Goal: Task Accomplishment & Management: Use online tool/utility

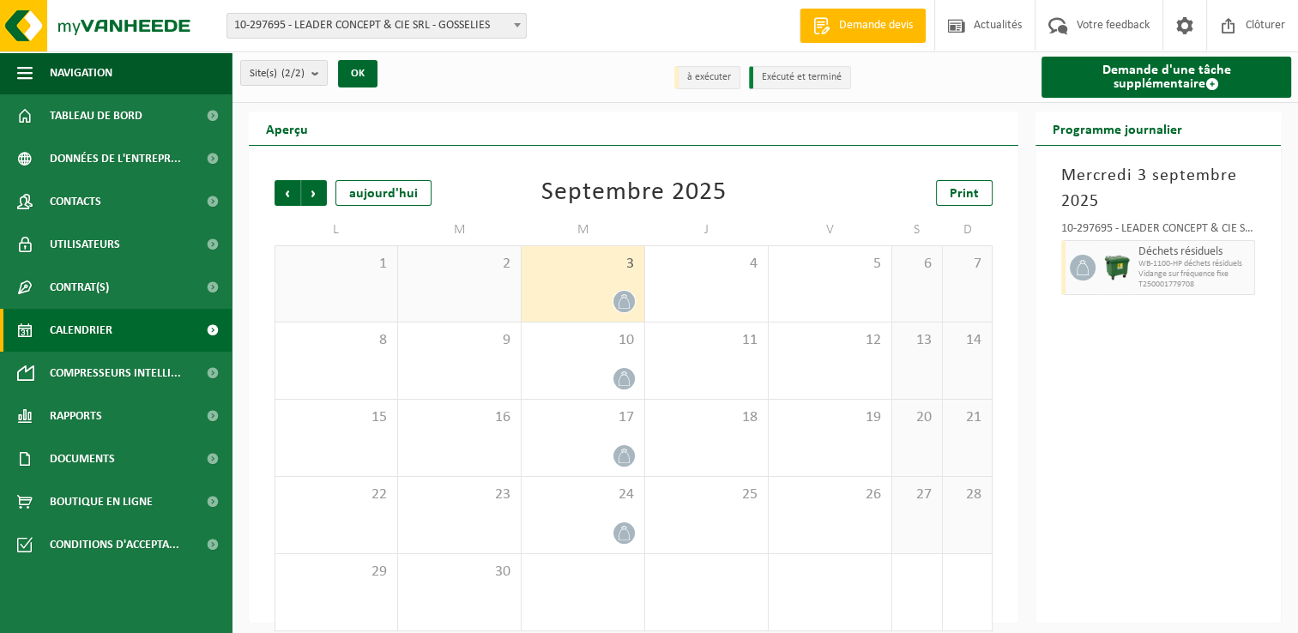
drag, startPoint x: 606, startPoint y: 379, endPoint x: 1207, endPoint y: 265, distance: 611.1
click at [605, 377] on div at bounding box center [582, 378] width 105 height 23
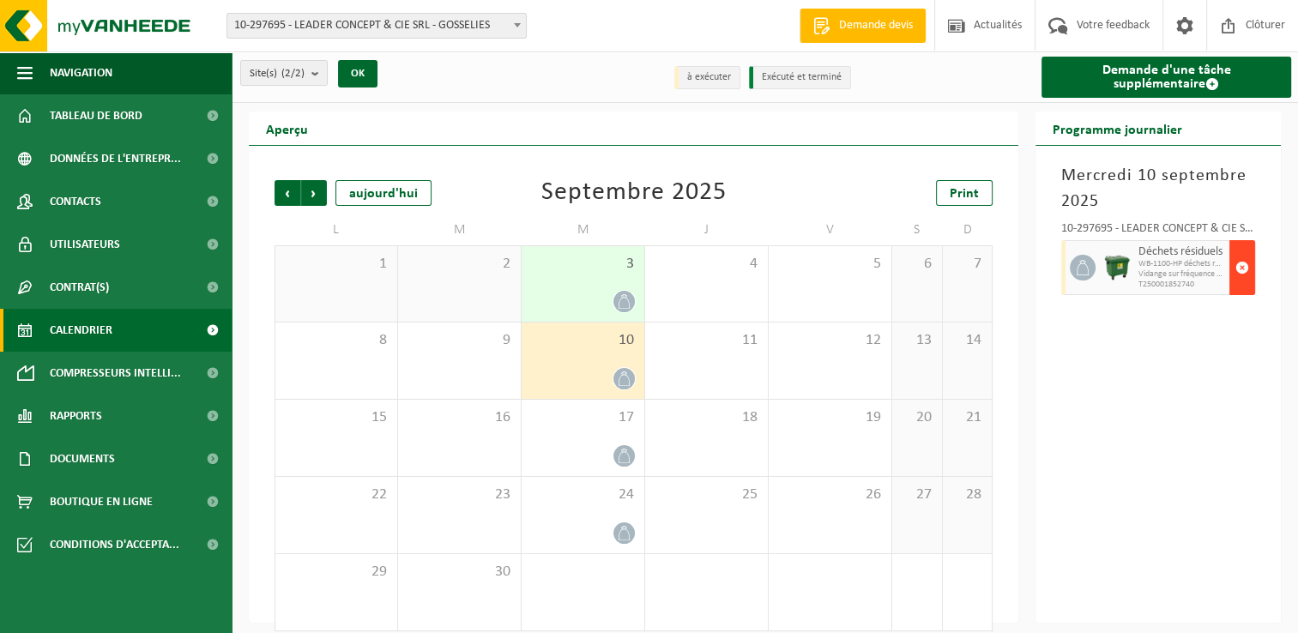
click at [1241, 267] on span "button" at bounding box center [1242, 267] width 14 height 34
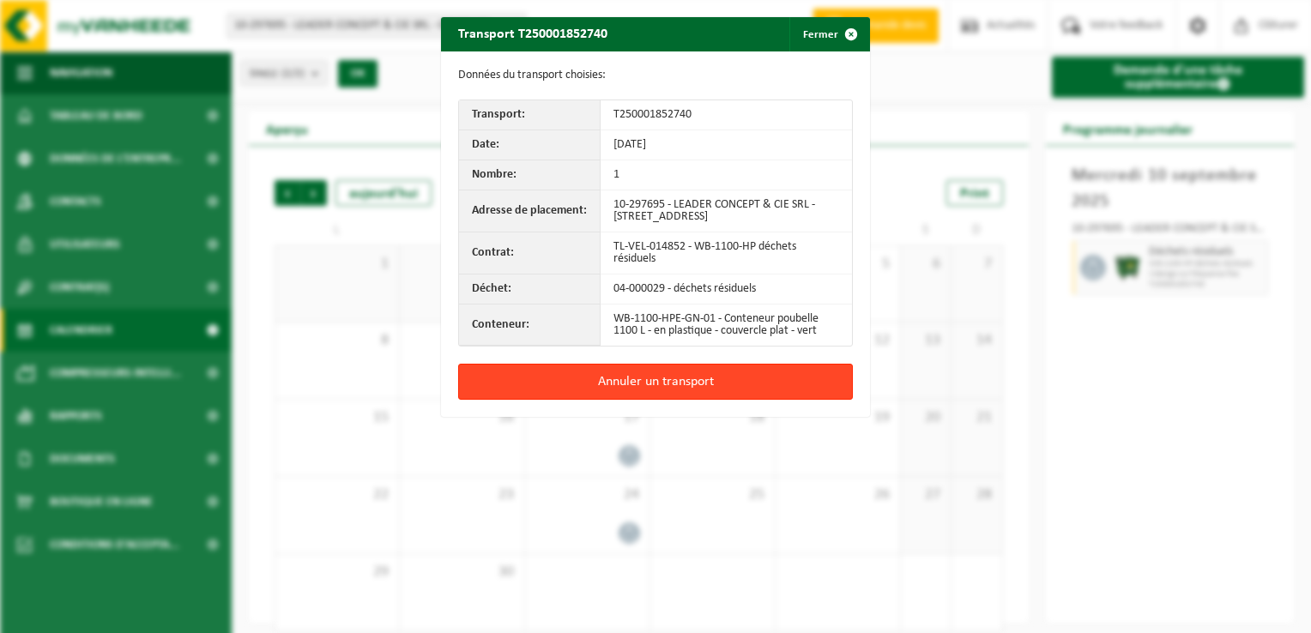
click at [696, 386] on button "Annuler un transport" at bounding box center [655, 382] width 395 height 36
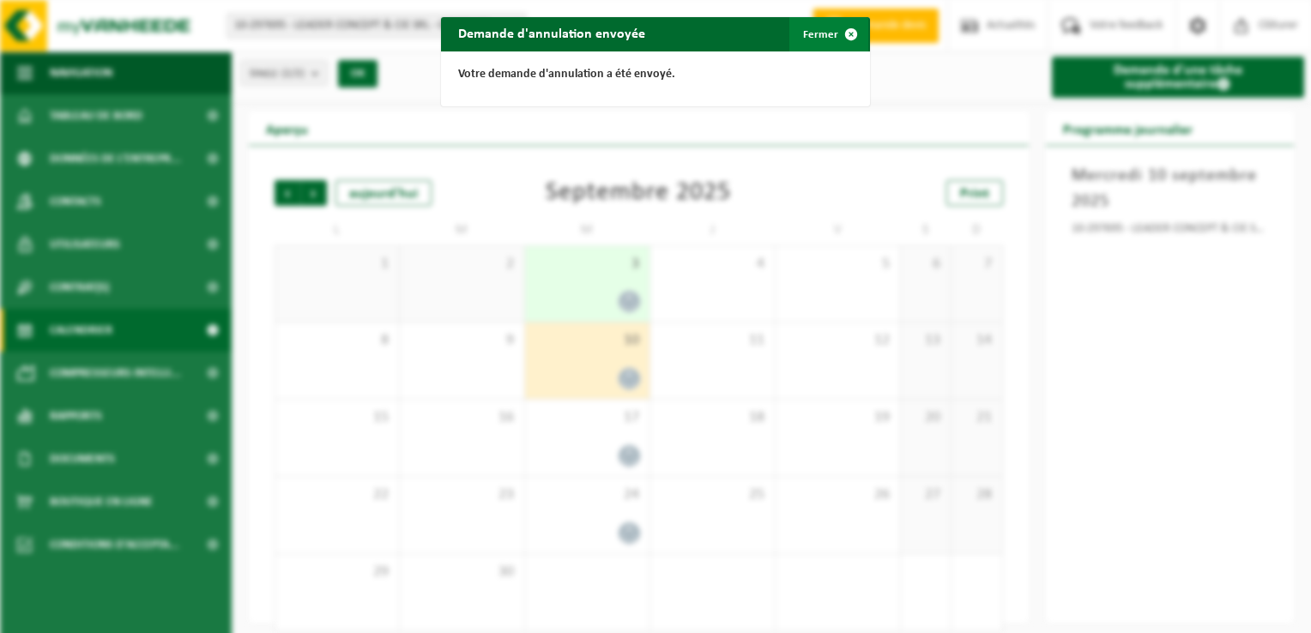
click at [811, 32] on button "Fermer" at bounding box center [828, 34] width 79 height 34
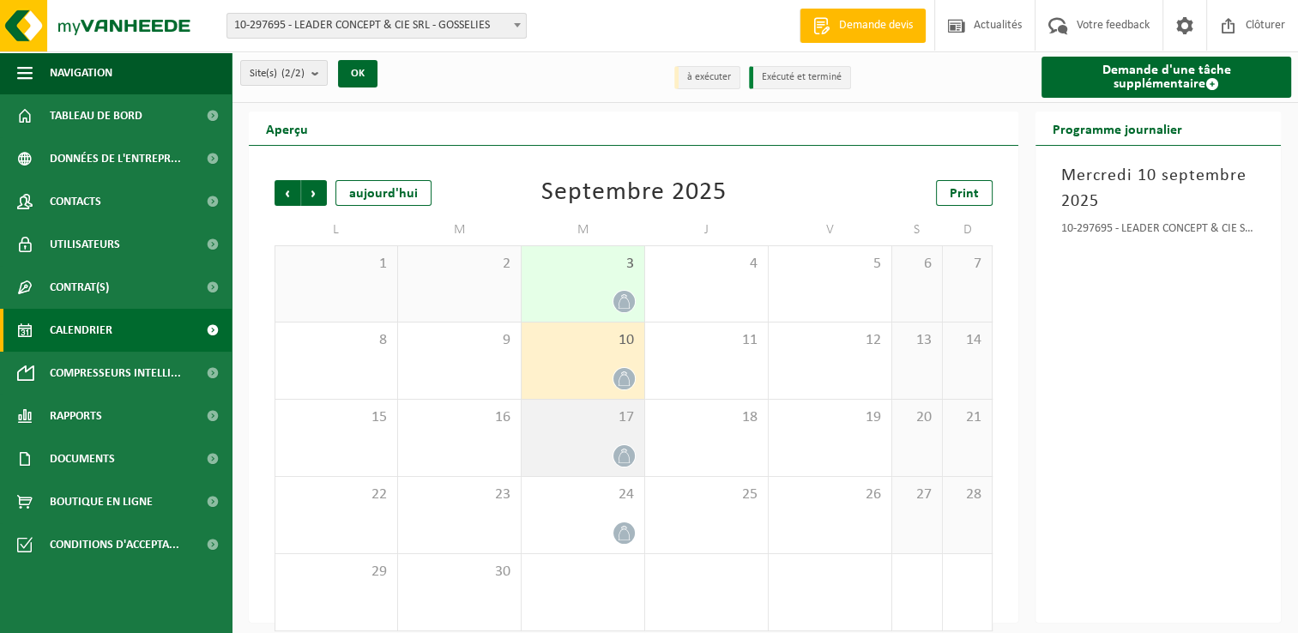
click at [613, 443] on div "17" at bounding box center [582, 438] width 123 height 76
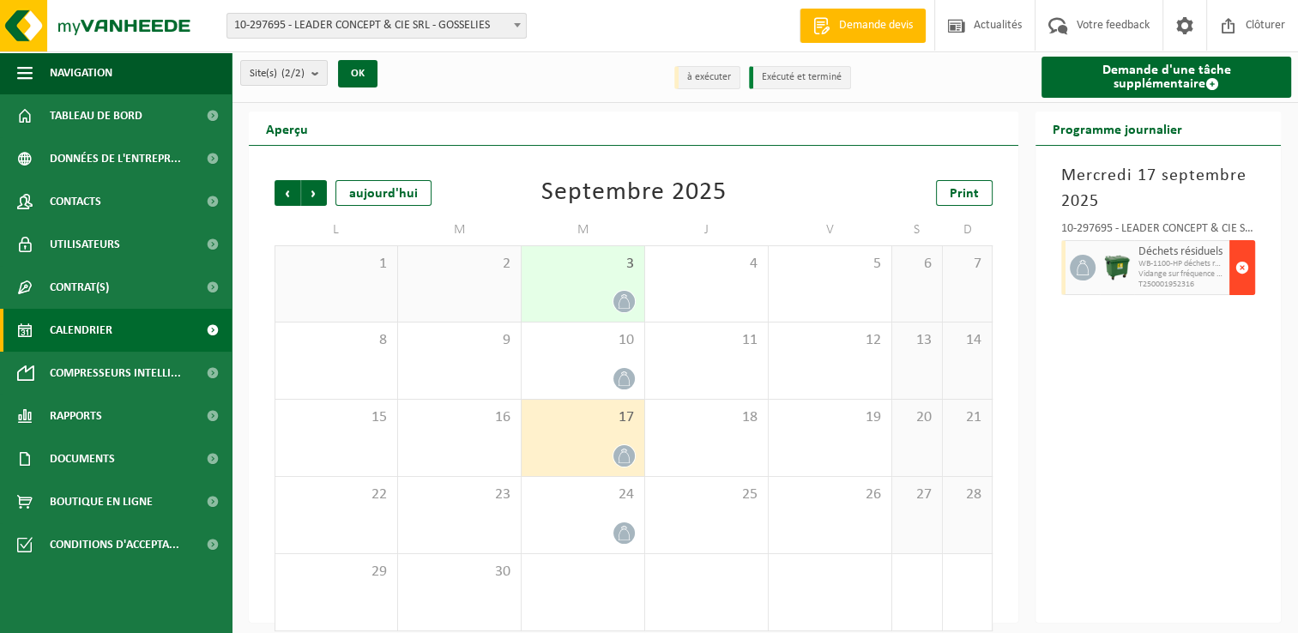
click at [1241, 268] on span "button" at bounding box center [1242, 267] width 14 height 34
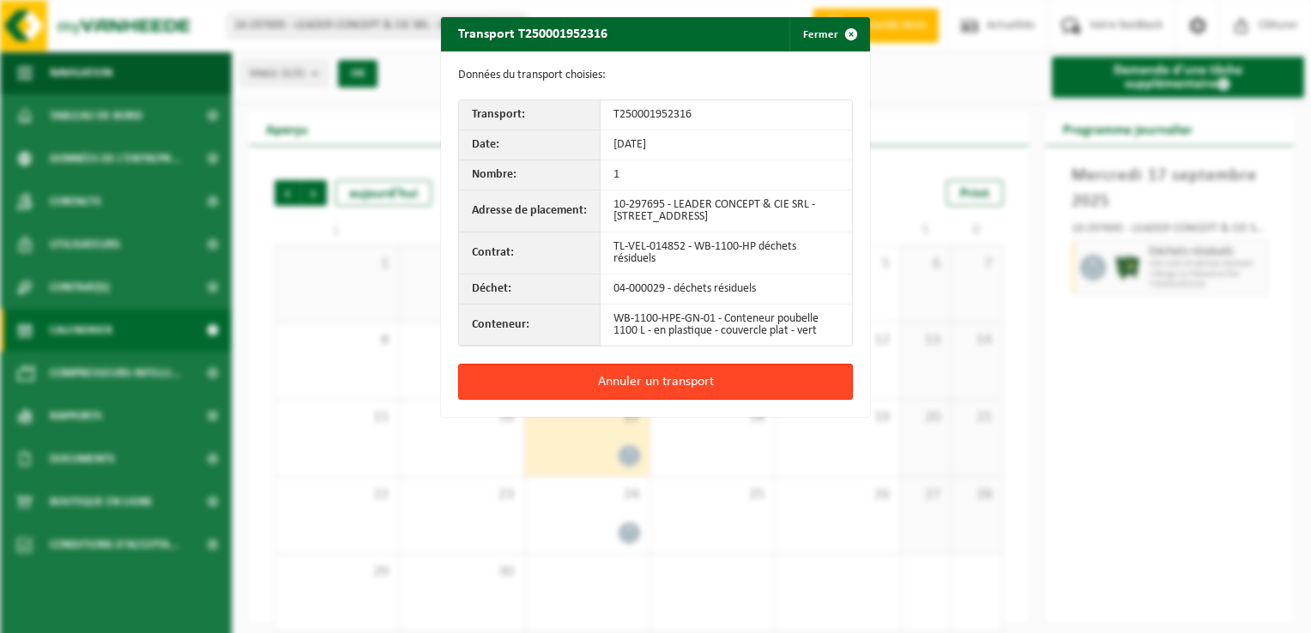
click at [657, 392] on button "Annuler un transport" at bounding box center [655, 382] width 395 height 36
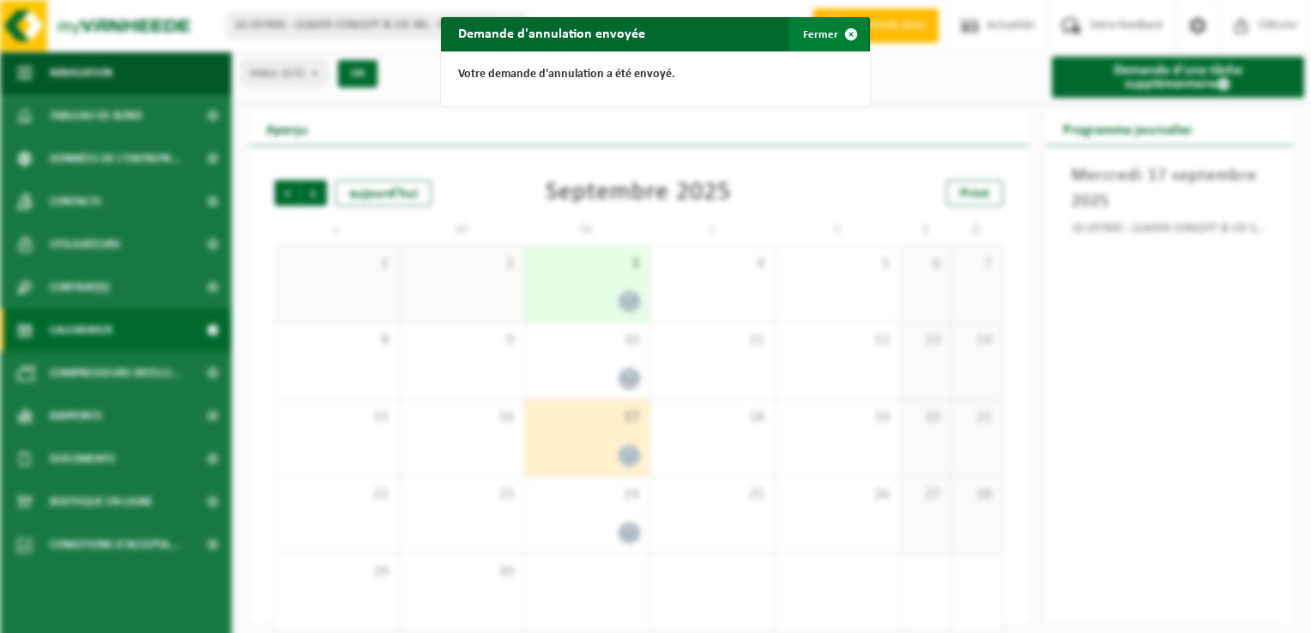
click at [842, 34] on span "button" at bounding box center [851, 34] width 34 height 34
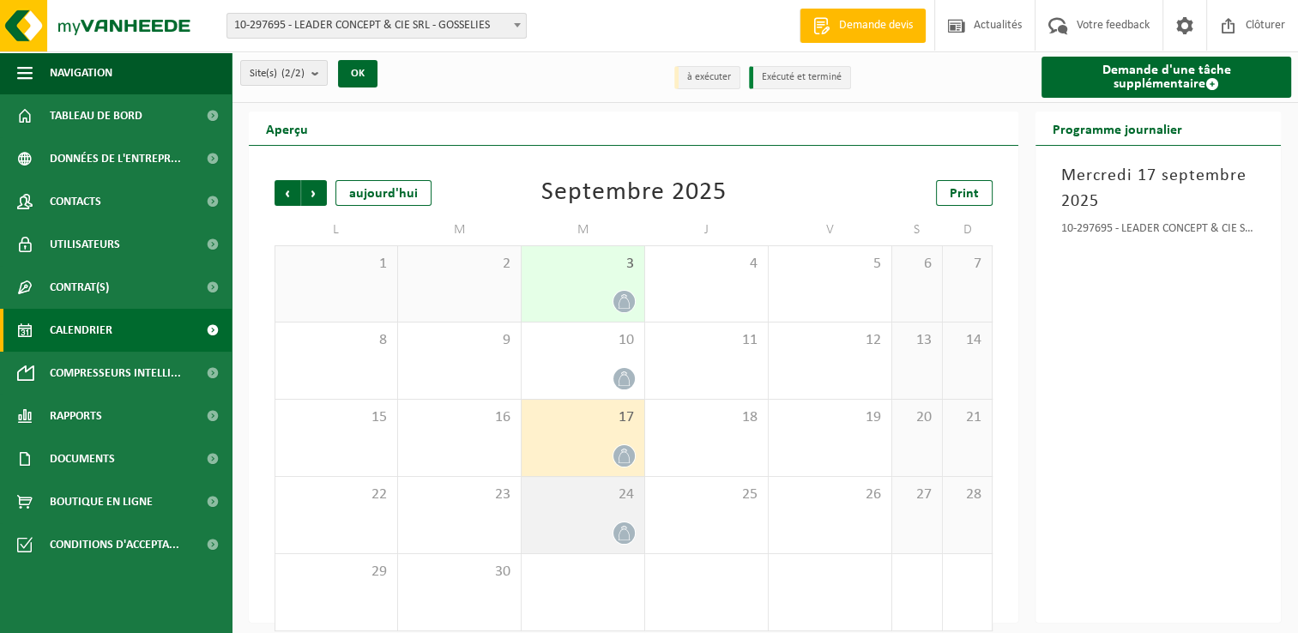
click at [621, 518] on div "24" at bounding box center [582, 515] width 123 height 76
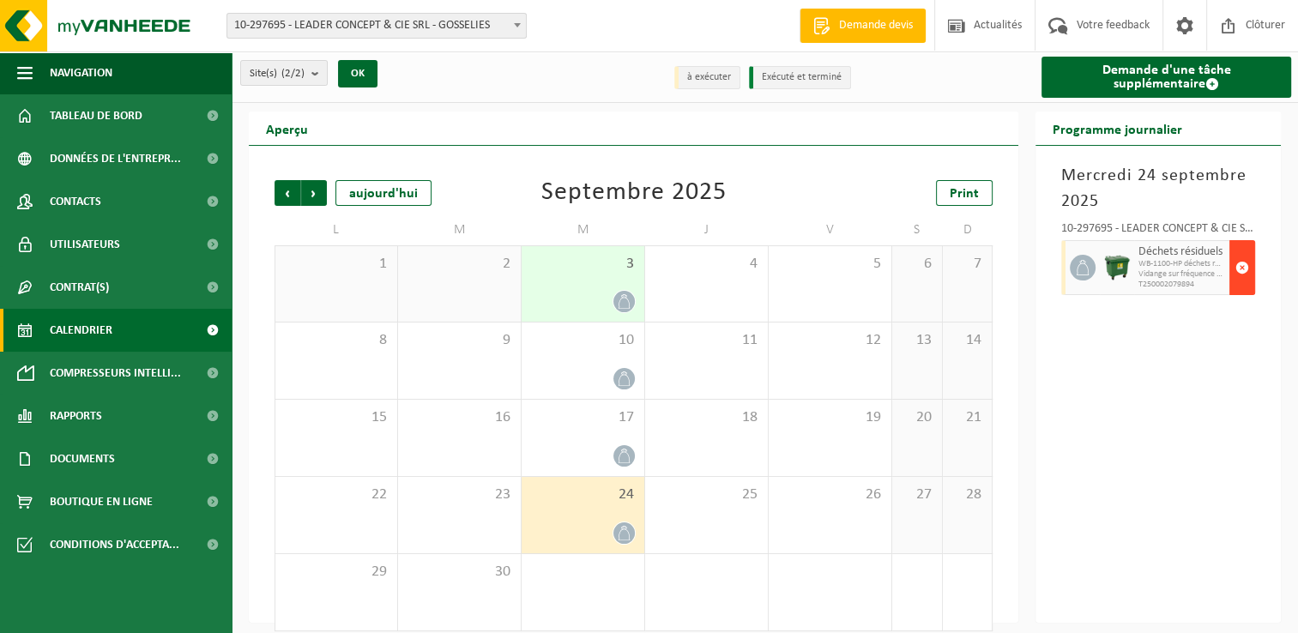
click at [1244, 266] on span "button" at bounding box center [1242, 267] width 14 height 34
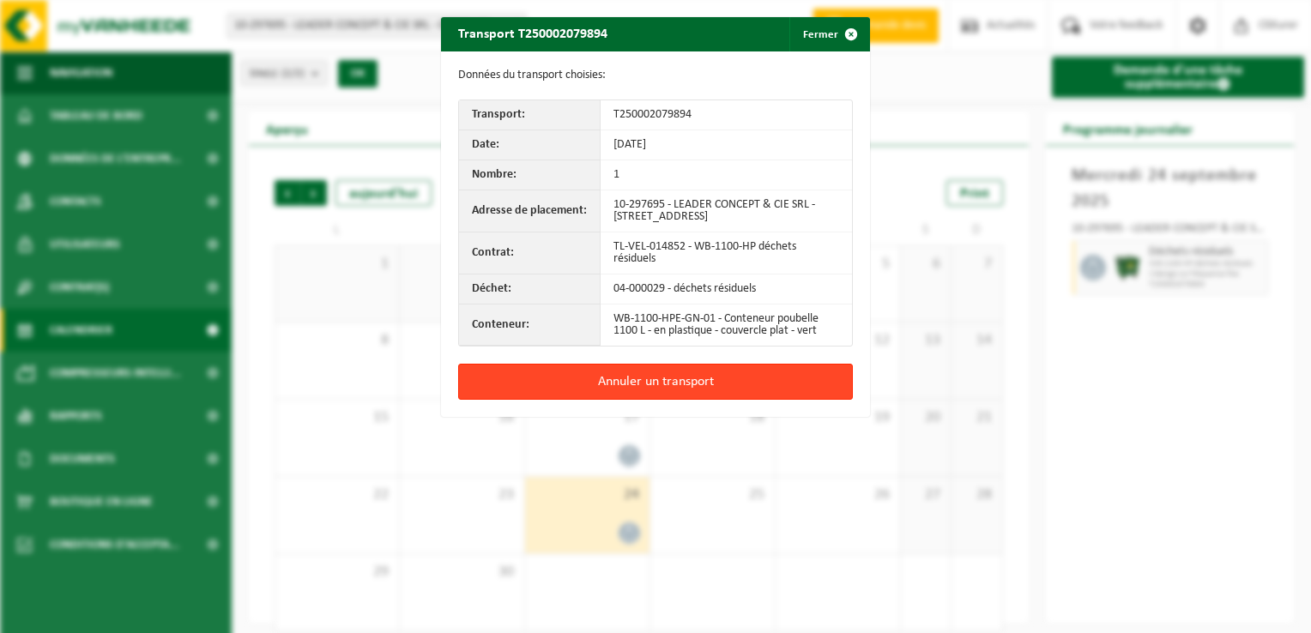
click at [678, 391] on button "Annuler un transport" at bounding box center [655, 382] width 395 height 36
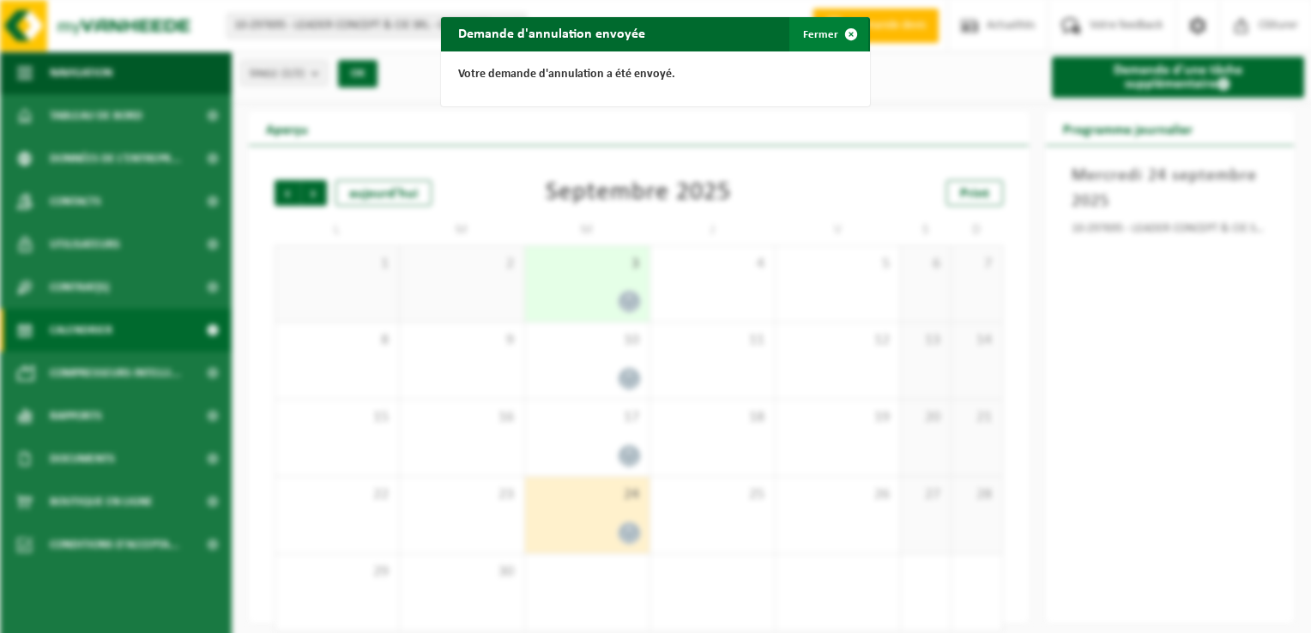
click at [843, 32] on span "button" at bounding box center [851, 34] width 34 height 34
